Goal: Check status: Check status

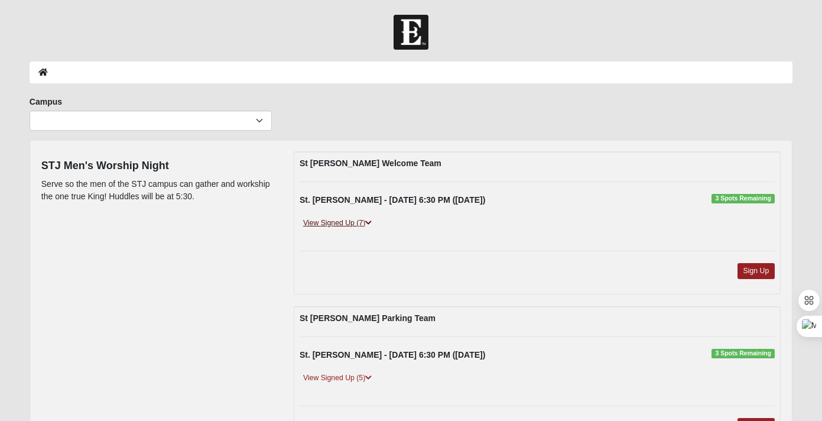
click at [342, 219] on link "View Signed Up (7)" at bounding box center [338, 223] width 76 height 12
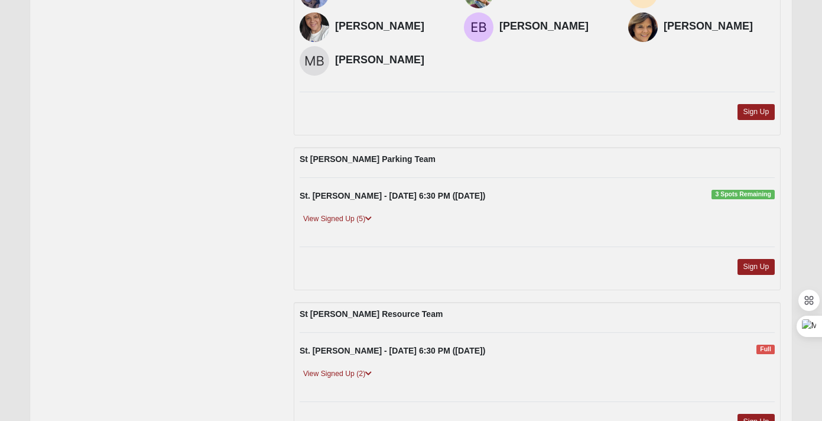
scroll to position [341, 0]
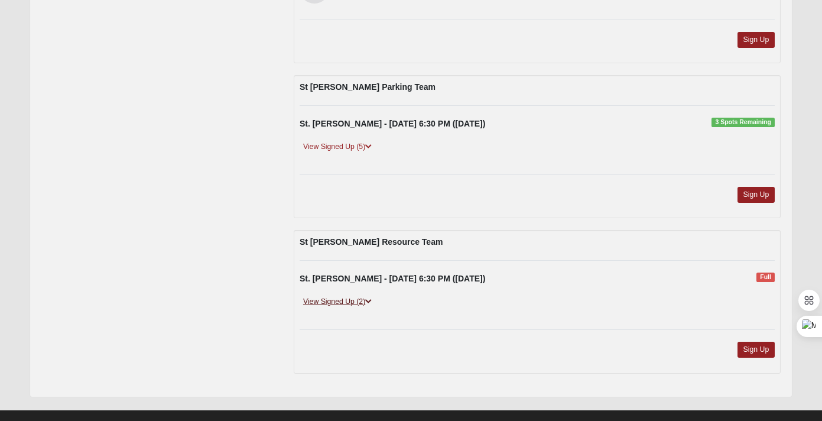
click at [352, 301] on link "View Signed Up (2)" at bounding box center [338, 301] width 76 height 12
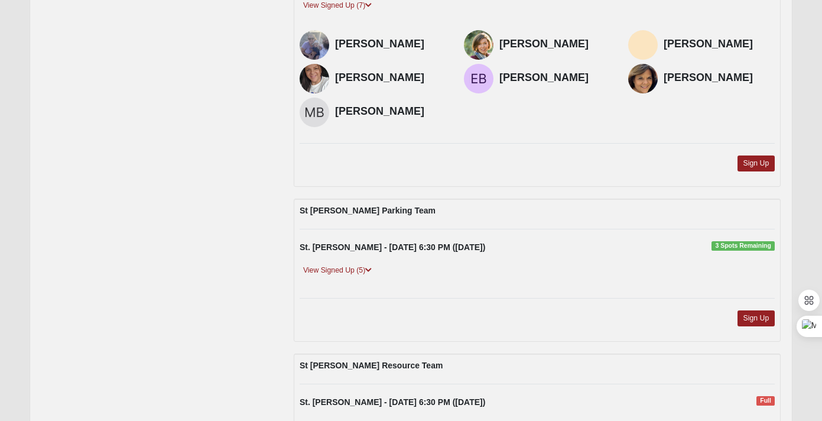
scroll to position [193, 0]
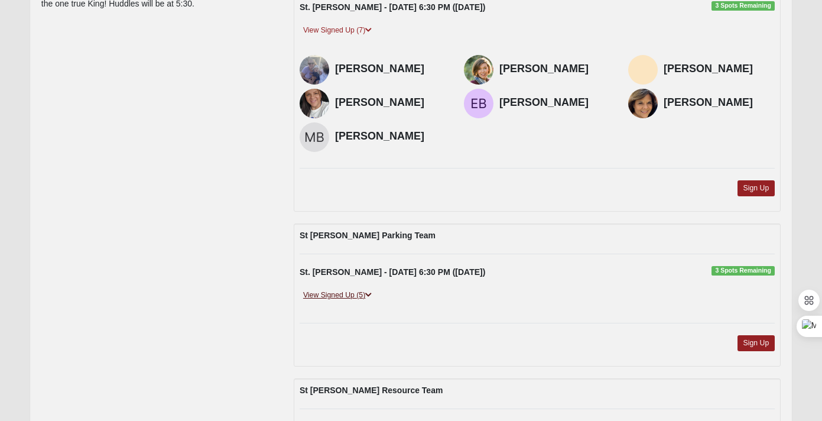
click at [330, 295] on link "View Signed Up (5)" at bounding box center [338, 295] width 76 height 12
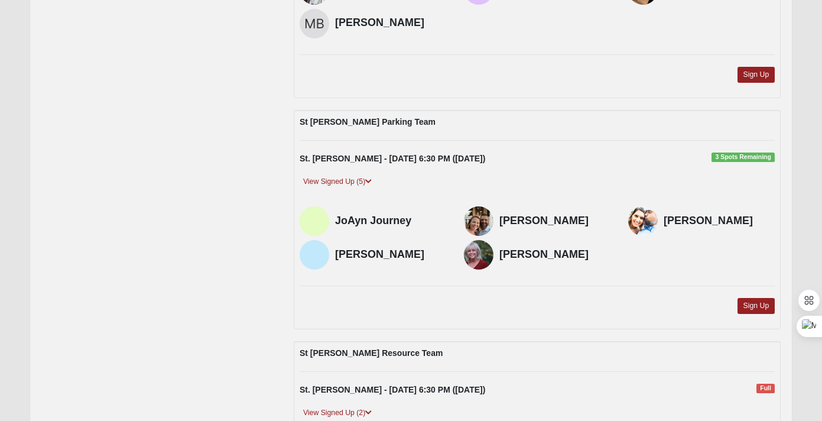
scroll to position [307, 0]
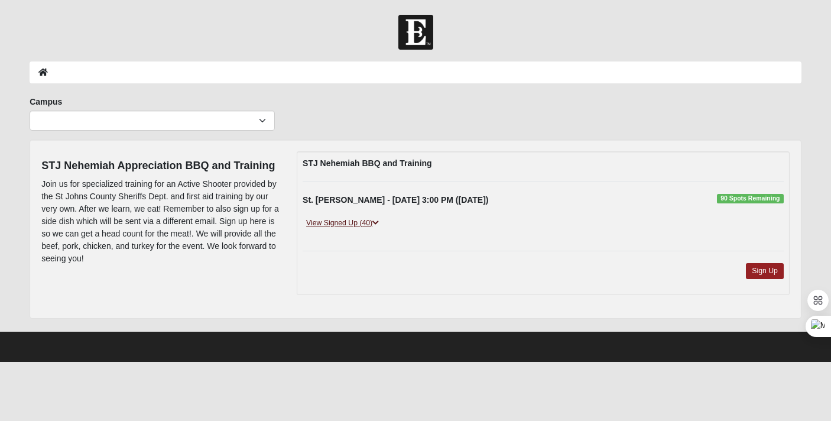
click at [353, 222] on link "View Signed Up (40)" at bounding box center [343, 223] width 80 height 12
click at [417, 34] on img at bounding box center [415, 32] width 35 height 35
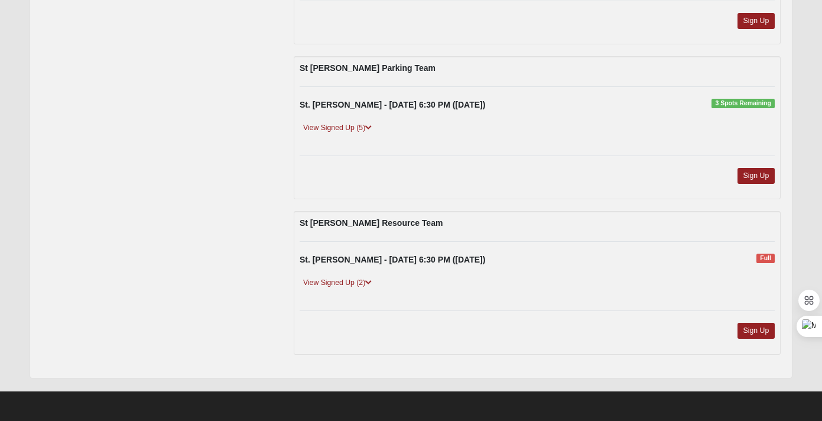
scroll to position [130, 0]
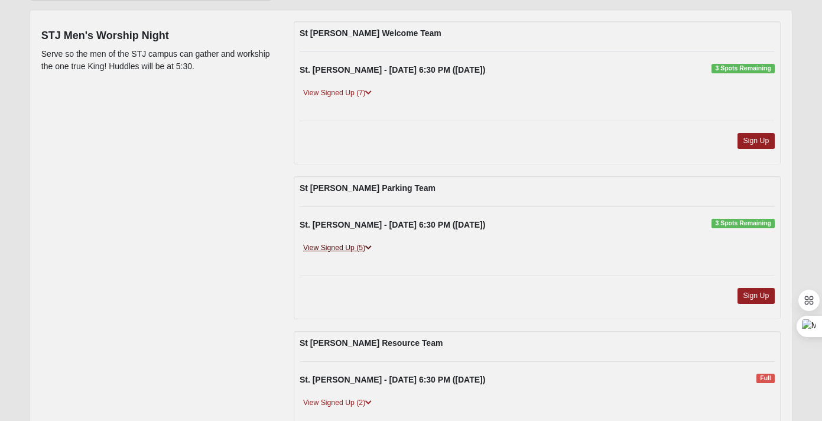
click at [333, 249] on link "View Signed Up (5)" at bounding box center [338, 248] width 76 height 12
